Goal: Navigation & Orientation: Go to known website

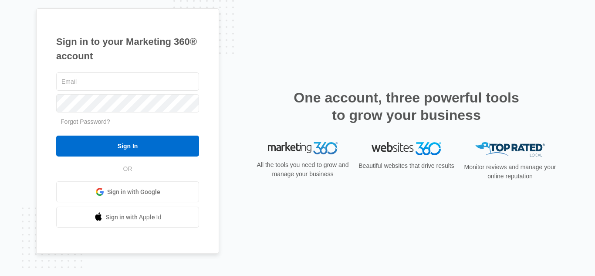
click at [163, 197] on link "Sign in with Google" at bounding box center [127, 191] width 143 height 21
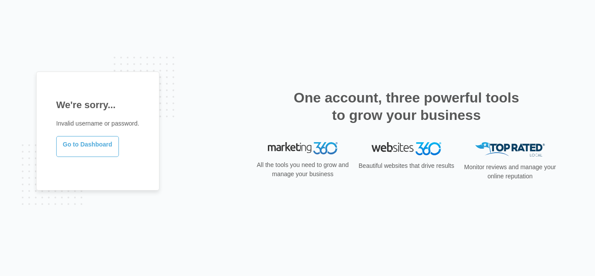
click at [100, 148] on link "Go to Dashboard" at bounding box center [87, 146] width 63 height 21
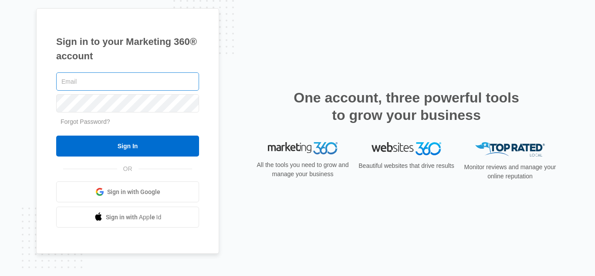
click at [150, 81] on input "text" at bounding box center [127, 81] width 143 height 18
click at [119, 198] on link "Sign in with Google" at bounding box center [127, 191] width 143 height 21
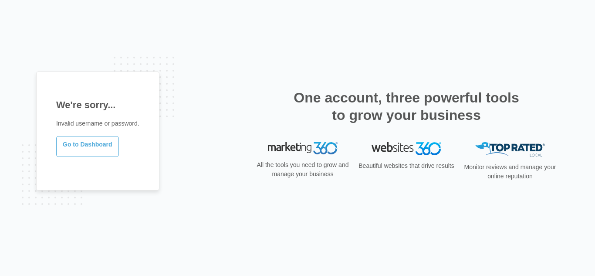
click at [99, 153] on link "Go to Dashboard" at bounding box center [87, 146] width 63 height 21
